Goal: Information Seeking & Learning: Learn about a topic

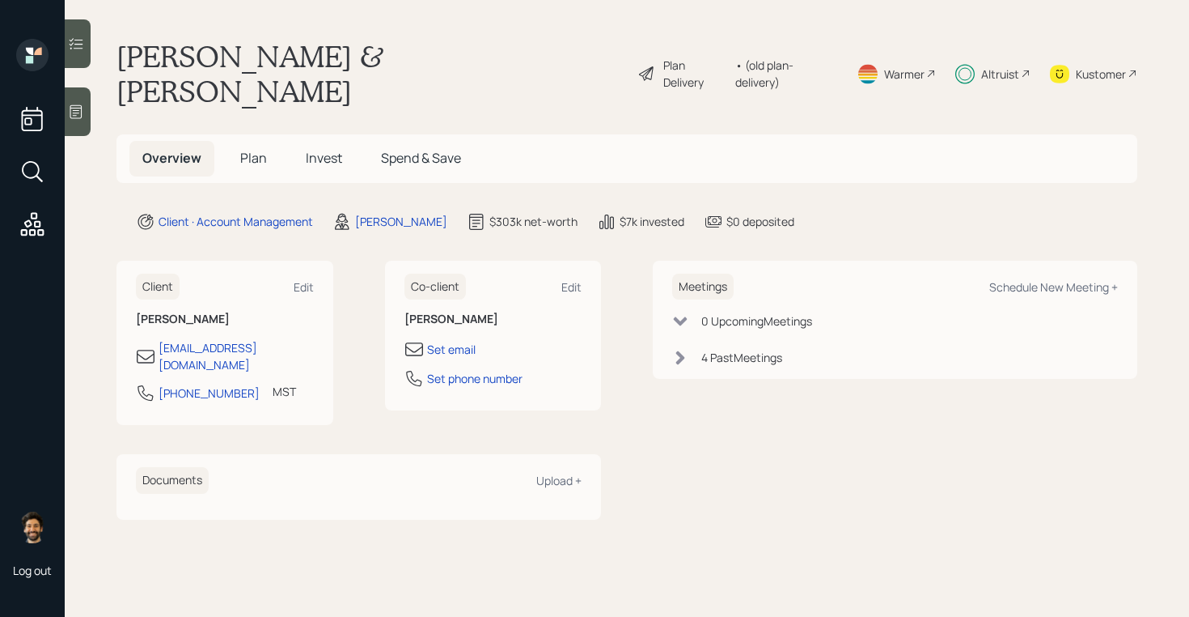
click at [779, 57] on div "• (old plan-delivery)" at bounding box center [787, 74] width 102 height 34
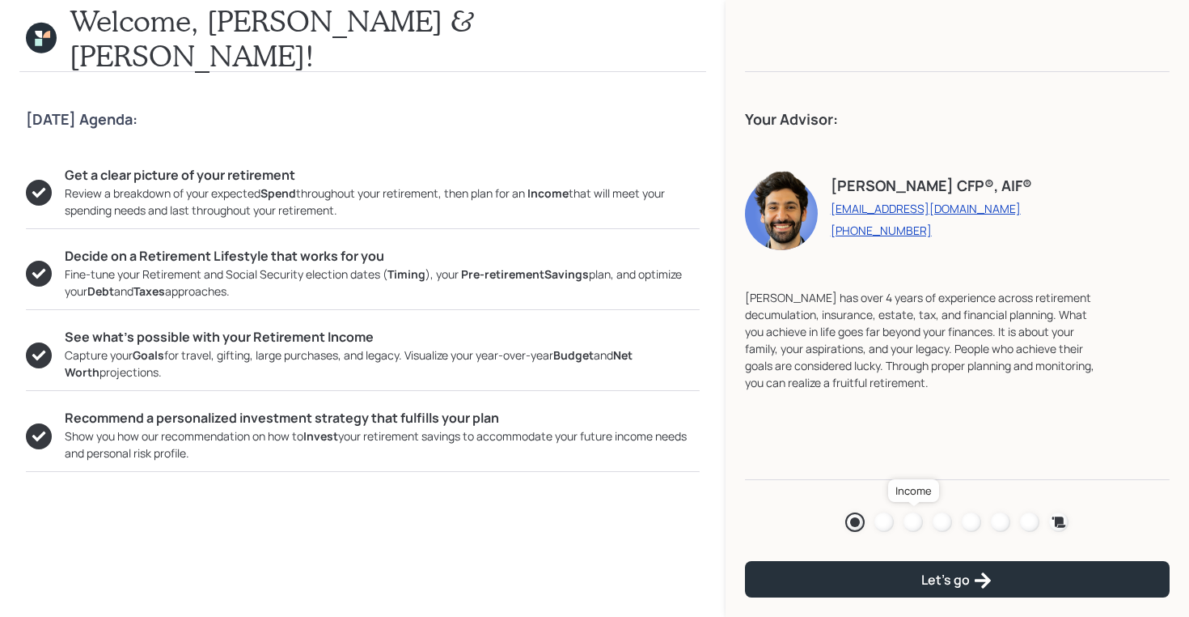
click at [908, 521] on div at bounding box center [913, 521] width 19 height 19
